Goal: Check status: Check status

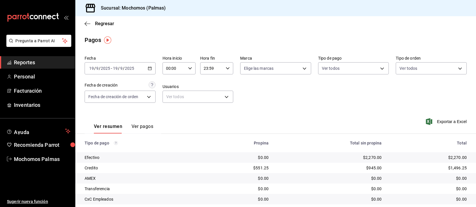
click at [184, 68] on input "00:00" at bounding box center [174, 69] width 23 height 12
click at [170, 113] on button "05" at bounding box center [170, 117] width 14 height 12
type input "05:00"
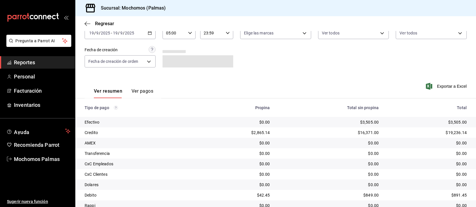
scroll to position [59, 0]
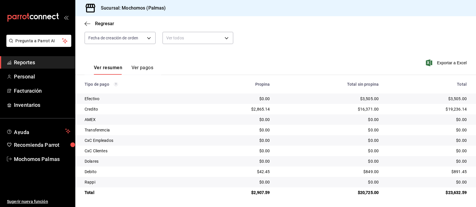
click at [287, 132] on div "$0.00" at bounding box center [330, 130] width 100 height 6
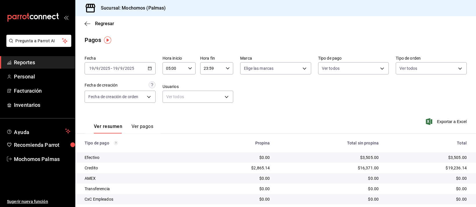
click at [148, 68] on icon "button" at bounding box center [150, 68] width 4 height 4
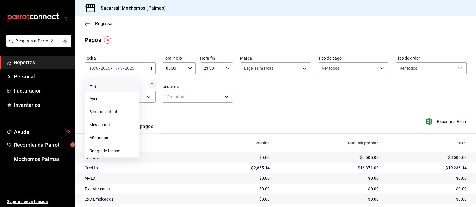
click at [106, 86] on span "Hoy" at bounding box center [112, 86] width 45 height 6
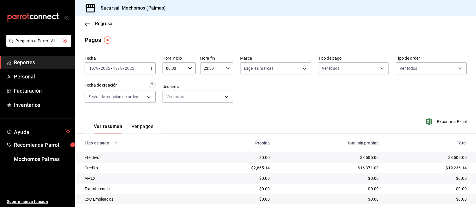
click at [189, 68] on \(Stroke\) "button" at bounding box center [189, 68] width 3 height 2
click at [170, 103] on span "04" at bounding box center [169, 102] width 7 height 5
type input "04:00"
click at [280, 109] on div at bounding box center [238, 103] width 476 height 207
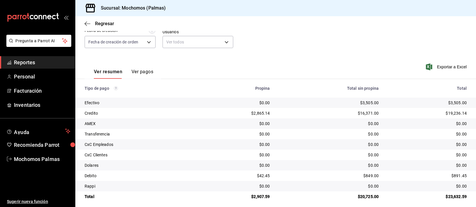
scroll to position [59, 0]
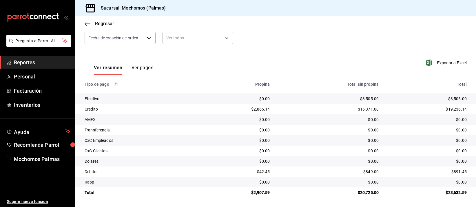
click at [280, 109] on div "$16,371.00" at bounding box center [330, 109] width 100 height 6
click at [280, 108] on div "$16,371.00" at bounding box center [330, 109] width 100 height 6
click at [275, 135] on td "$0.00" at bounding box center [329, 130] width 109 height 10
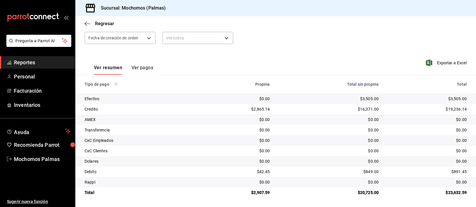
click at [318, 116] on td "$0.00" at bounding box center [329, 120] width 109 height 10
click at [317, 116] on td "$0.00" at bounding box center [329, 120] width 109 height 10
click at [317, 117] on div "$0.00" at bounding box center [330, 120] width 100 height 6
click at [316, 116] on td "$0.00" at bounding box center [329, 120] width 109 height 10
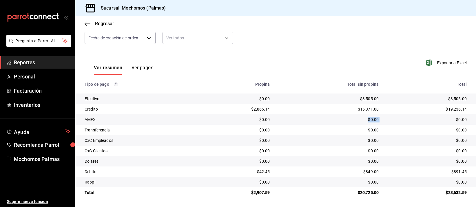
click at [316, 116] on td "$0.00" at bounding box center [329, 120] width 109 height 10
click at [315, 116] on td "$0.00" at bounding box center [329, 120] width 109 height 10
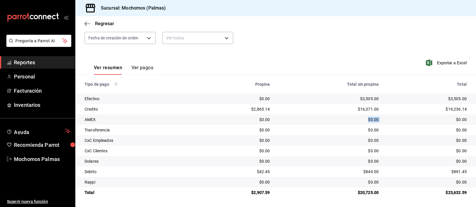
click at [315, 116] on td "$0.00" at bounding box center [329, 120] width 109 height 10
click at [315, 115] on td "$0.00" at bounding box center [329, 120] width 109 height 10
click at [351, 122] on div "$0.00" at bounding box center [330, 120] width 100 height 6
click at [318, 109] on div "$16,371.00" at bounding box center [330, 109] width 100 height 6
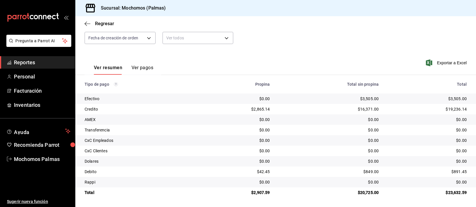
click at [297, 110] on div "$16,371.00" at bounding box center [330, 109] width 100 height 6
click at [294, 111] on div "$16,371.00" at bounding box center [330, 109] width 100 height 6
click at [293, 117] on div "$0.00" at bounding box center [330, 120] width 100 height 6
click at [324, 119] on div "$0.00" at bounding box center [330, 120] width 100 height 6
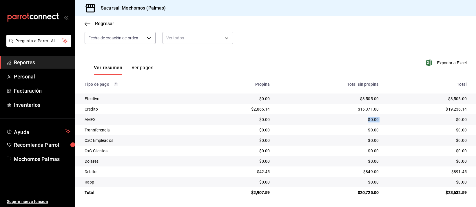
click at [325, 119] on div "$0.00" at bounding box center [330, 120] width 100 height 6
click at [368, 114] on td "$16,371.00" at bounding box center [329, 109] width 109 height 10
